Goal: Task Accomplishment & Management: Manage account settings

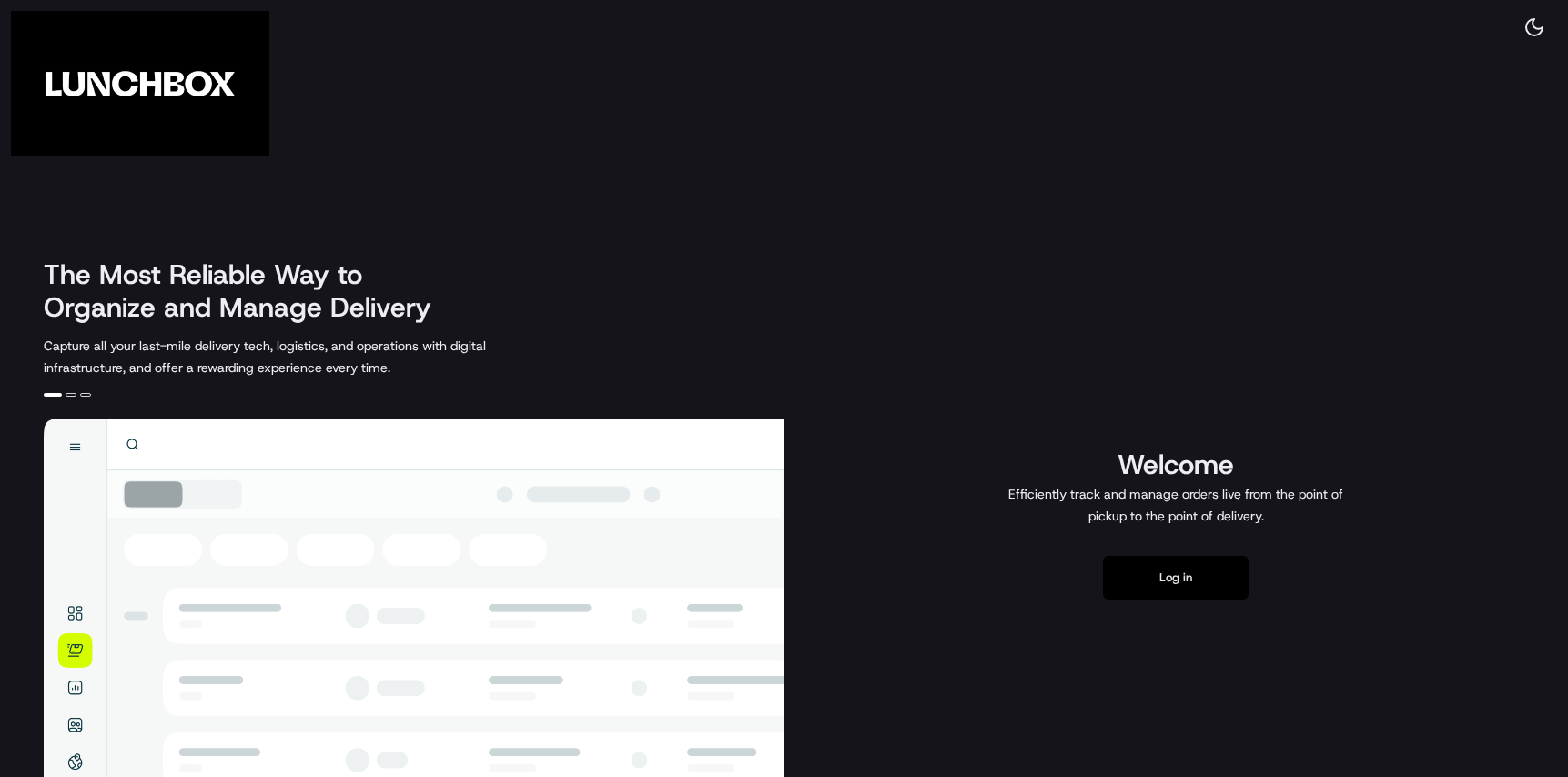
click at [1164, 570] on button "Log in" at bounding box center [1176, 578] width 146 height 44
